Goal: Communication & Community: Answer question/provide support

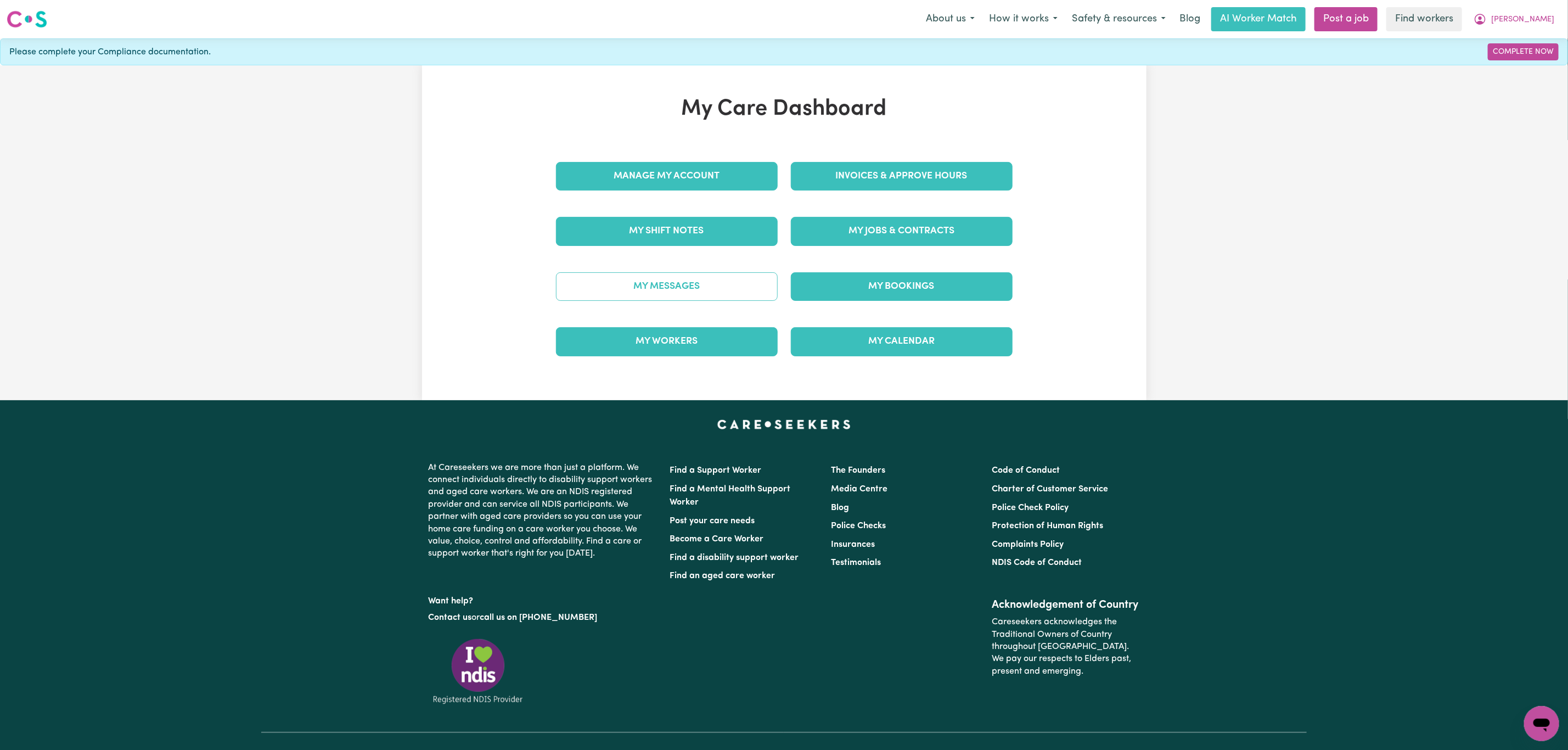
click at [620, 275] on link "My Messages" at bounding box center [667, 286] width 222 height 29
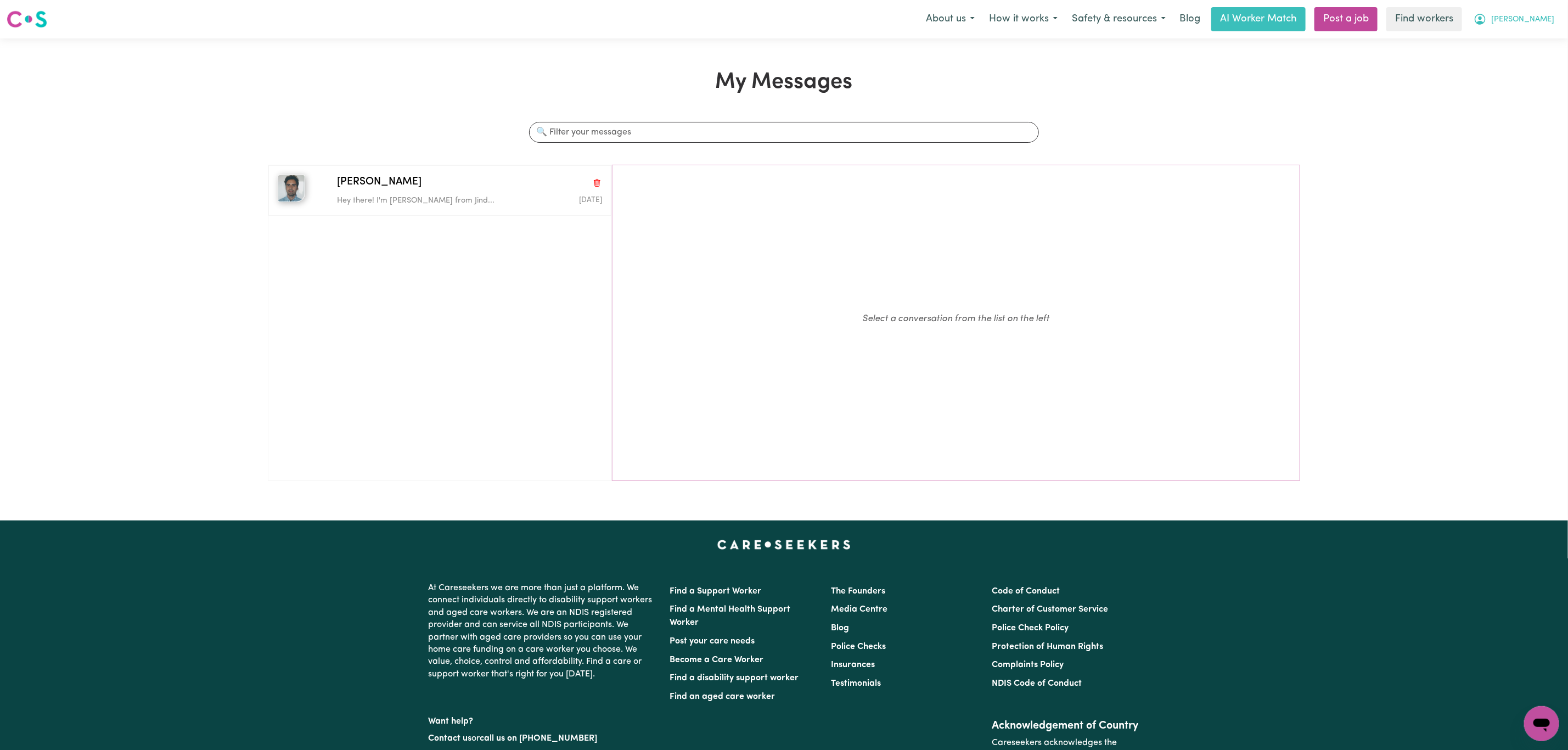
click at [1543, 23] on span "[PERSON_NAME]" at bounding box center [1523, 20] width 63 height 12
click at [1510, 60] on link "Logout" at bounding box center [1517, 63] width 86 height 21
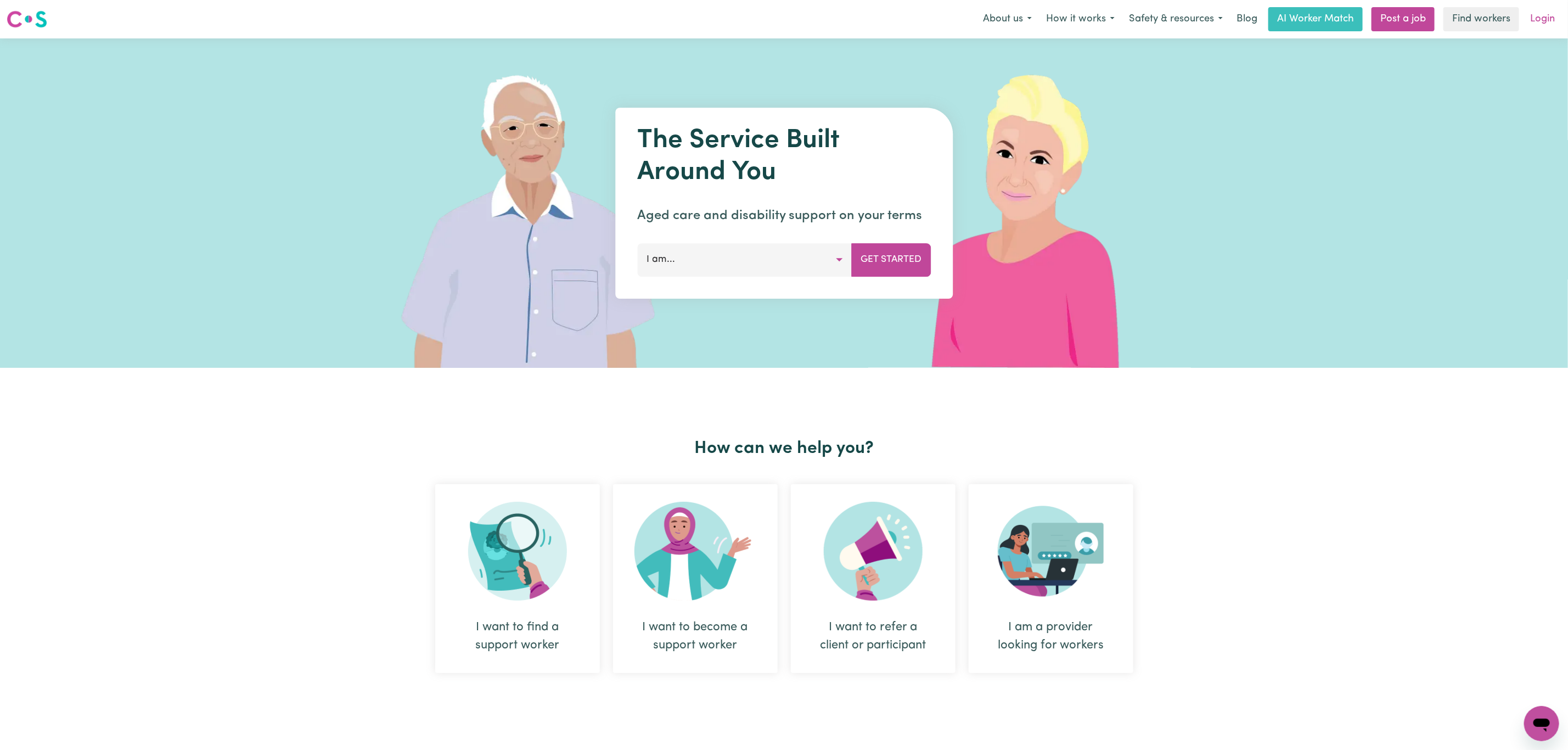
click at [1537, 15] on link "Login" at bounding box center [1542, 19] width 38 height 24
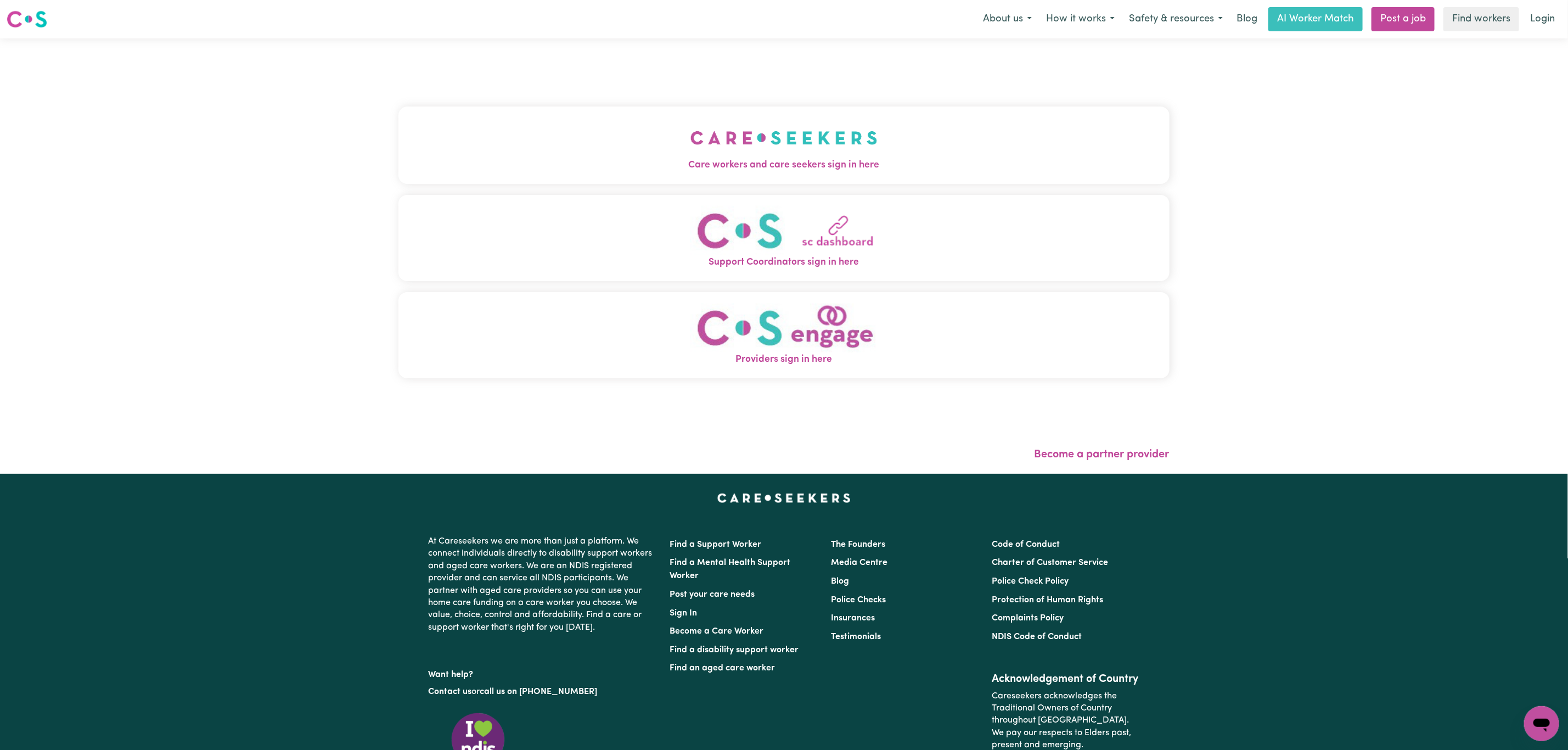
click at [629, 136] on button "Care workers and care seekers sign in here" at bounding box center [784, 145] width 771 height 77
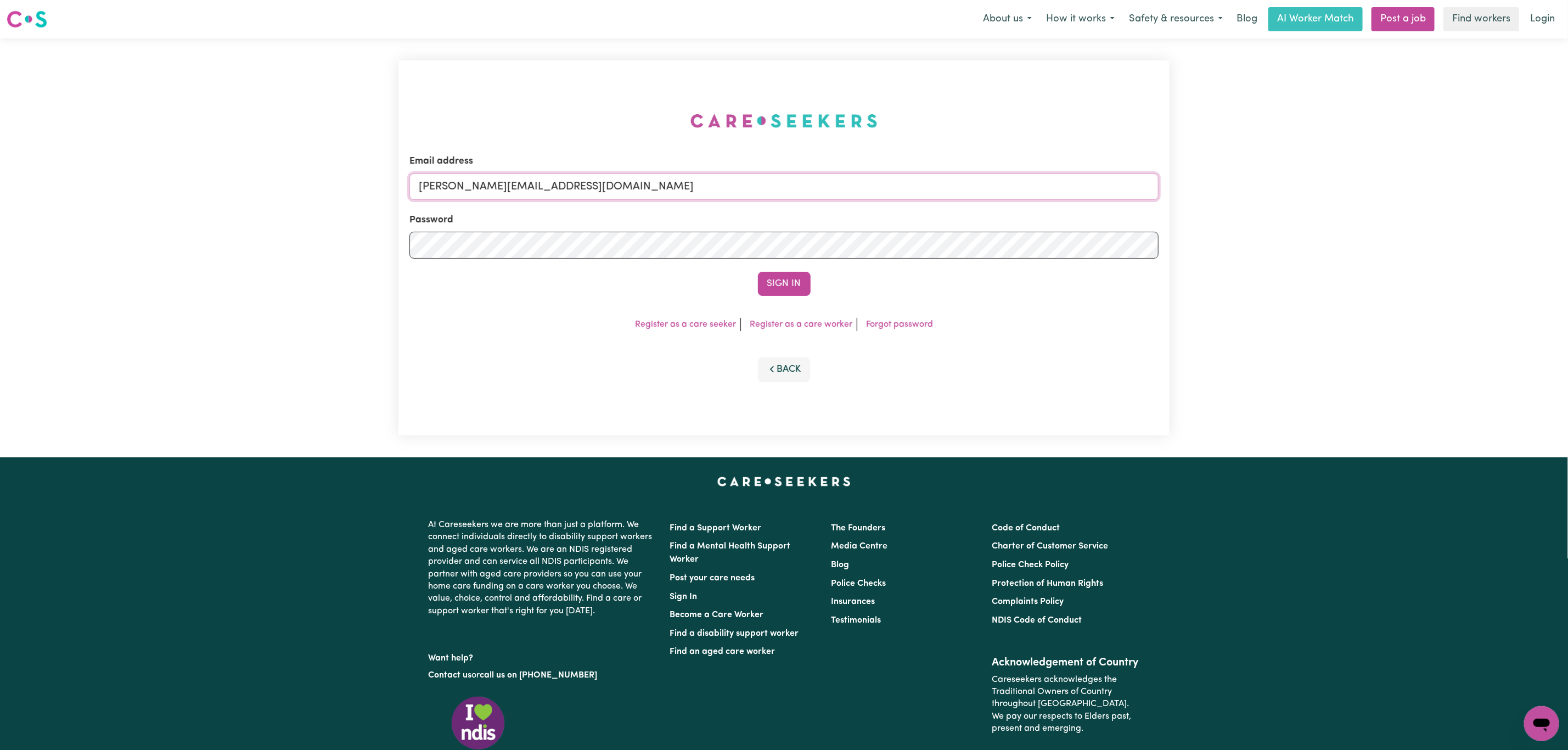
click at [539, 181] on input "[PERSON_NAME][EMAIL_ADDRESS][DOMAIN_NAME]" at bounding box center [784, 186] width 749 height 26
drag, startPoint x: 479, startPoint y: 183, endPoint x: 858, endPoint y: 181, distance: 379.0
click at [858, 178] on input "[EMAIL_ADDRESS][PERSON_NAME][DOMAIN_NAME]" at bounding box center [784, 186] width 749 height 26
type input "[EMAIL_ADDRESS][DOMAIN_NAME]"
click at [799, 272] on button "Sign In" at bounding box center [784, 284] width 53 height 24
